Goal: Task Accomplishment & Management: Manage account settings

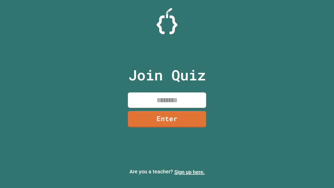
click at [189, 172] on link "Sign up here." at bounding box center [189, 172] width 30 height 6
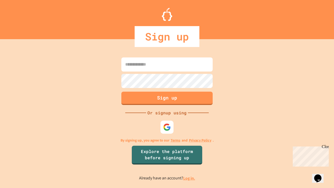
click at [189, 178] on link "Log in." at bounding box center [189, 177] width 12 height 5
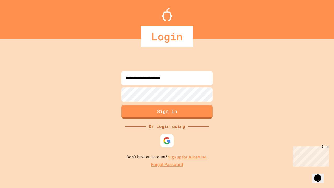
type input "**********"
